Goal: Check status: Check status

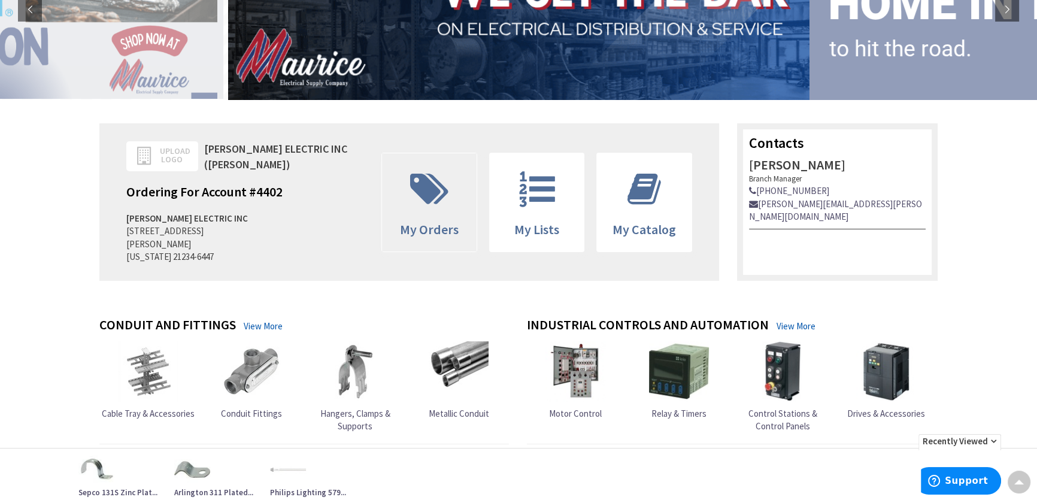
click at [428, 206] on span at bounding box center [429, 189] width 77 height 54
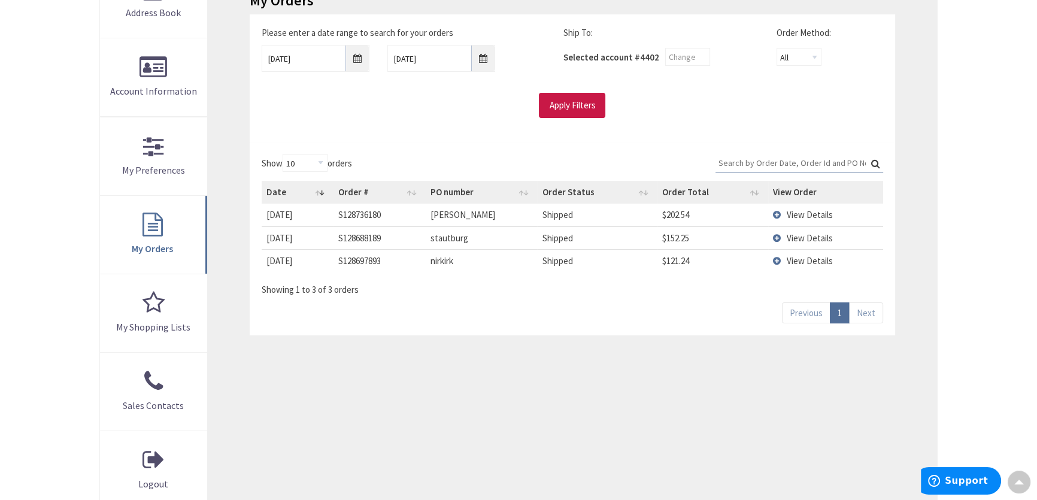
click at [780, 212] on td "View Details" at bounding box center [825, 215] width 115 height 22
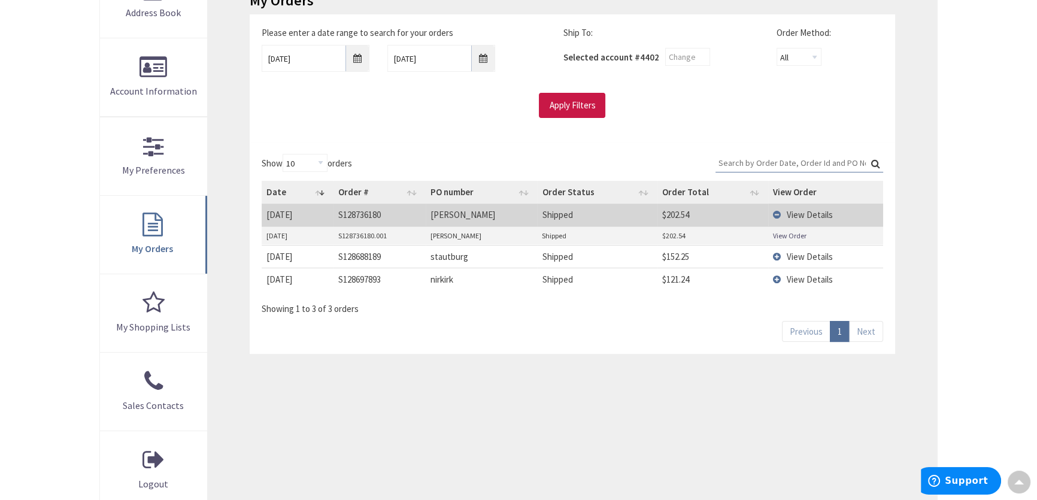
click at [782, 231] on link "View Order" at bounding box center [790, 236] width 34 height 10
click at [776, 256] on td "View Details" at bounding box center [825, 256] width 115 height 23
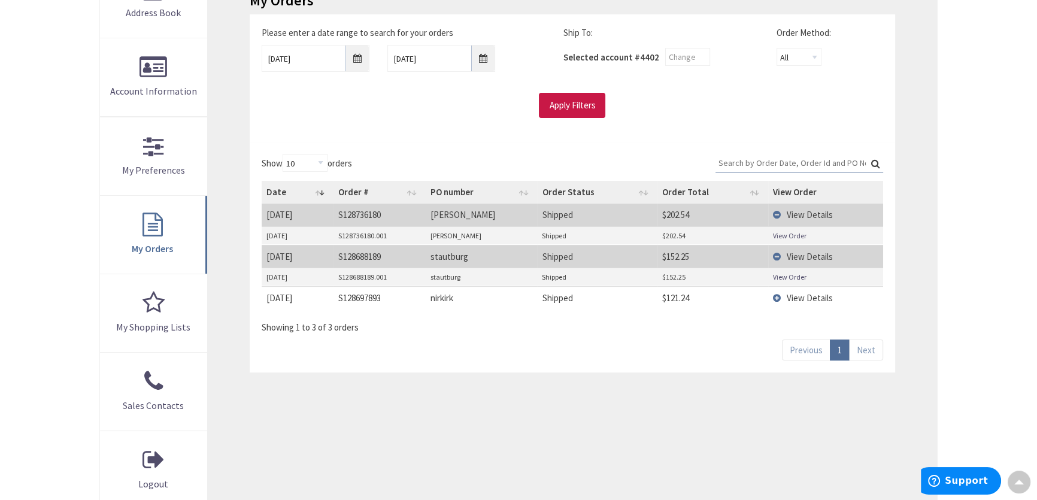
click at [781, 275] on link "View Order" at bounding box center [790, 277] width 34 height 10
